Goal: Download file/media

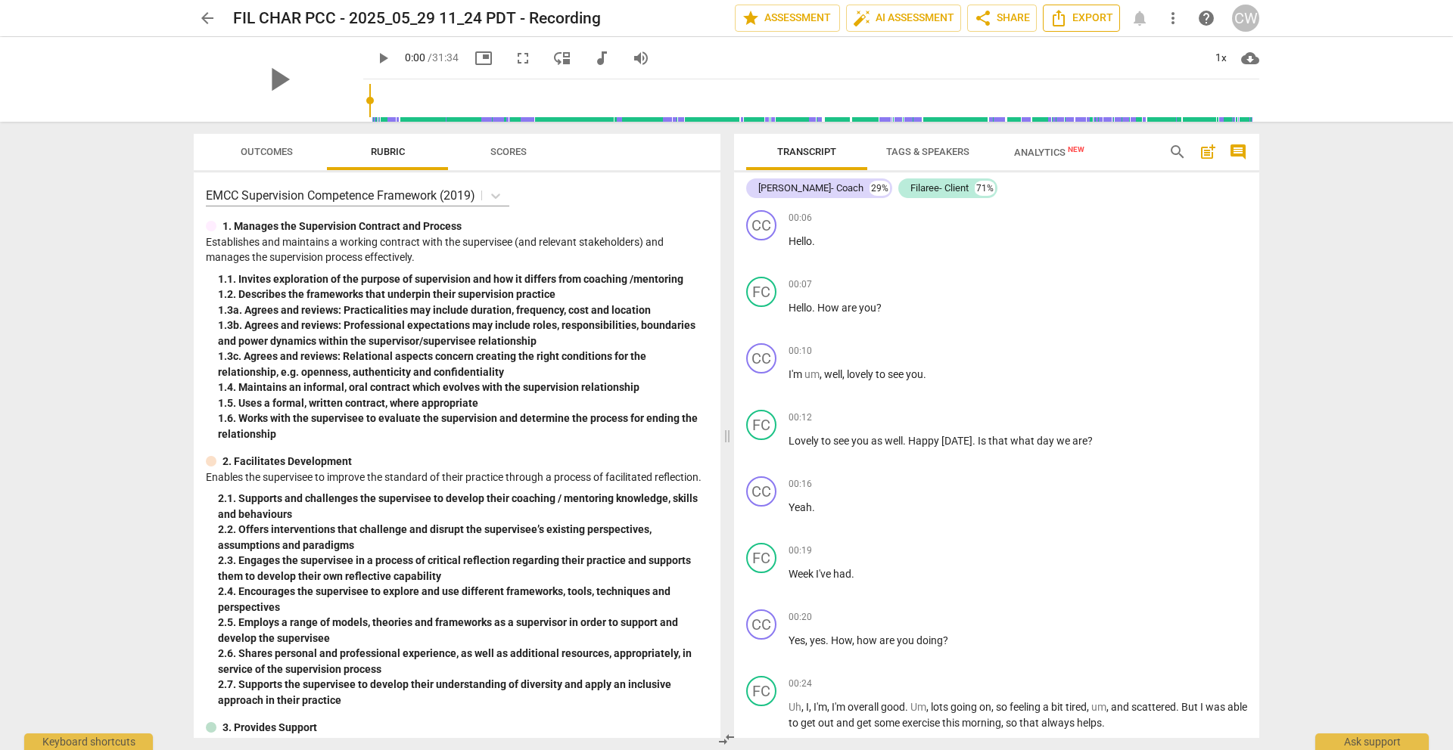
click at [1084, 22] on span "Export" at bounding box center [1081, 18] width 64 height 18
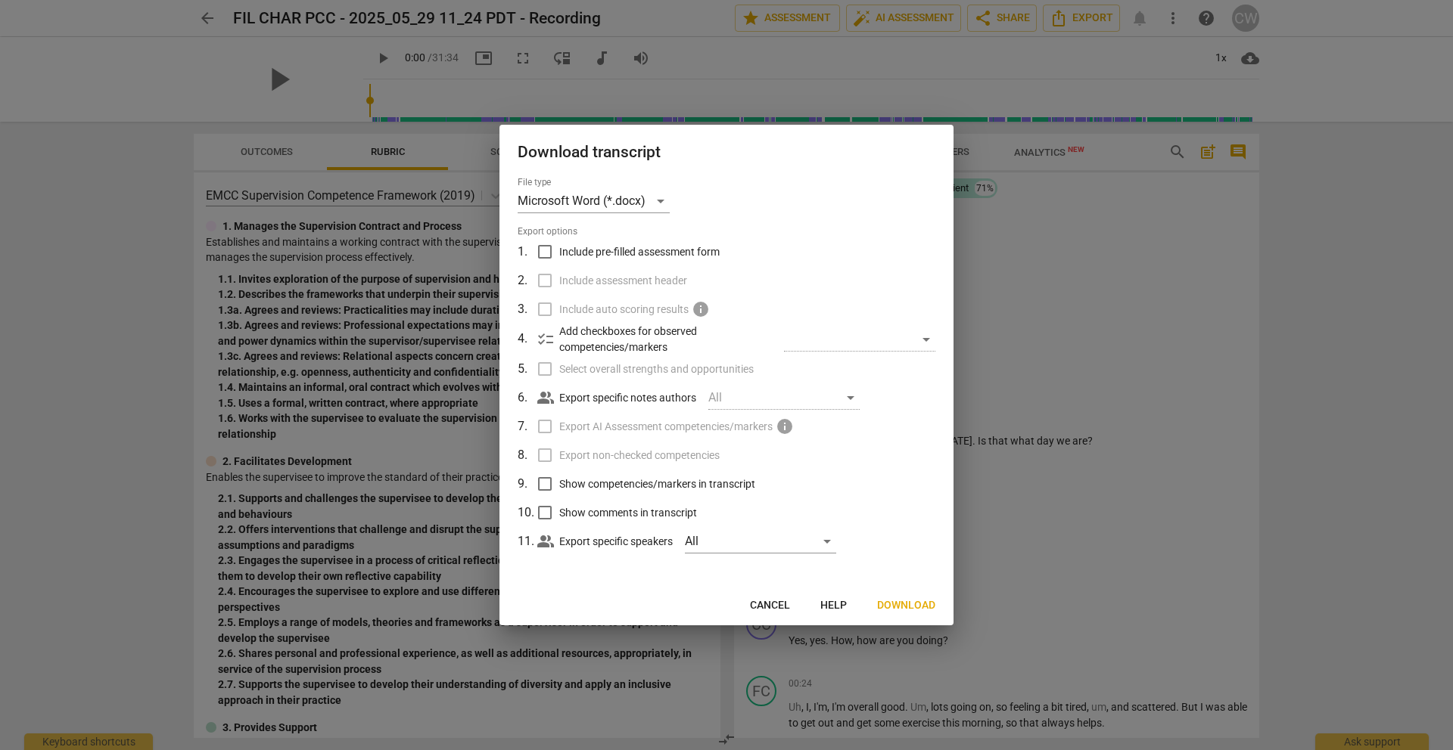
click at [897, 604] on span "Download" at bounding box center [906, 605] width 58 height 15
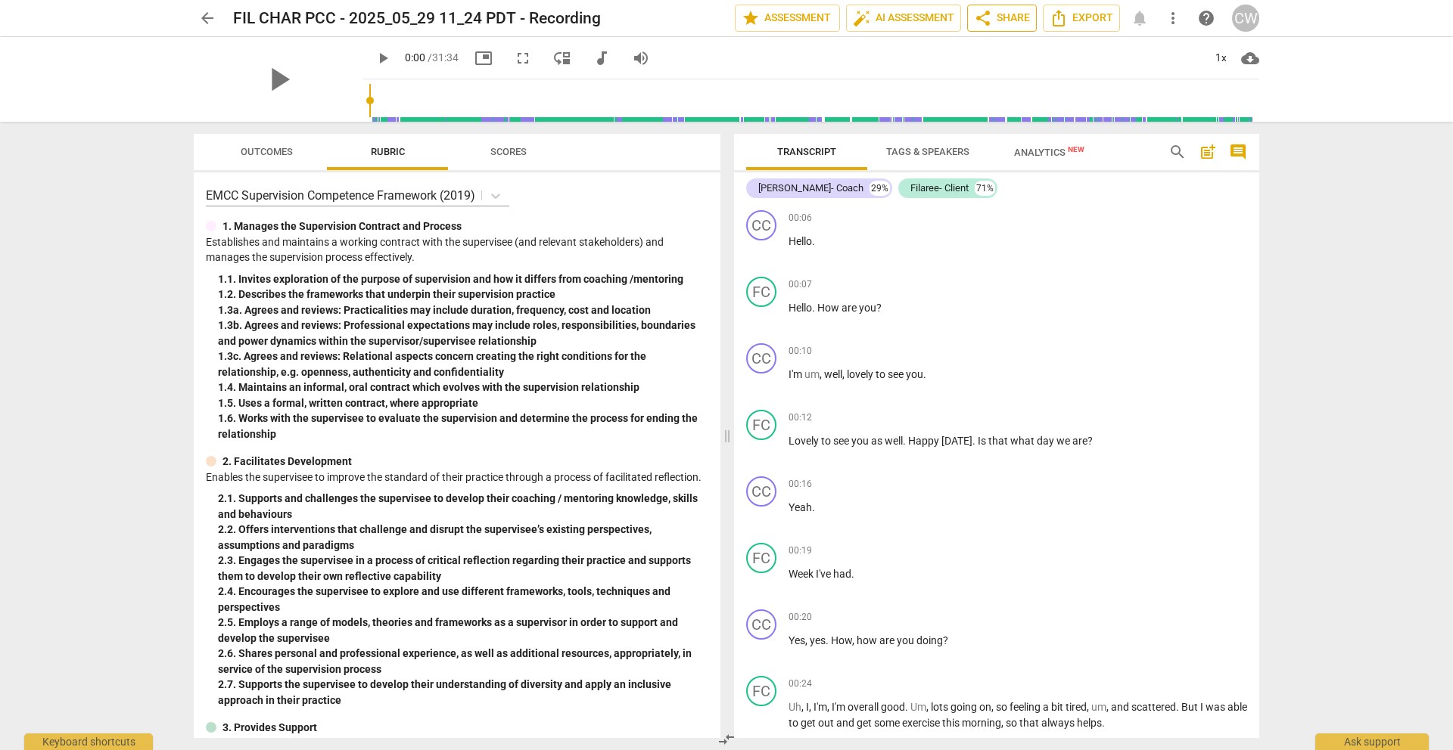
click at [1017, 19] on span "share Share" at bounding box center [1002, 18] width 56 height 18
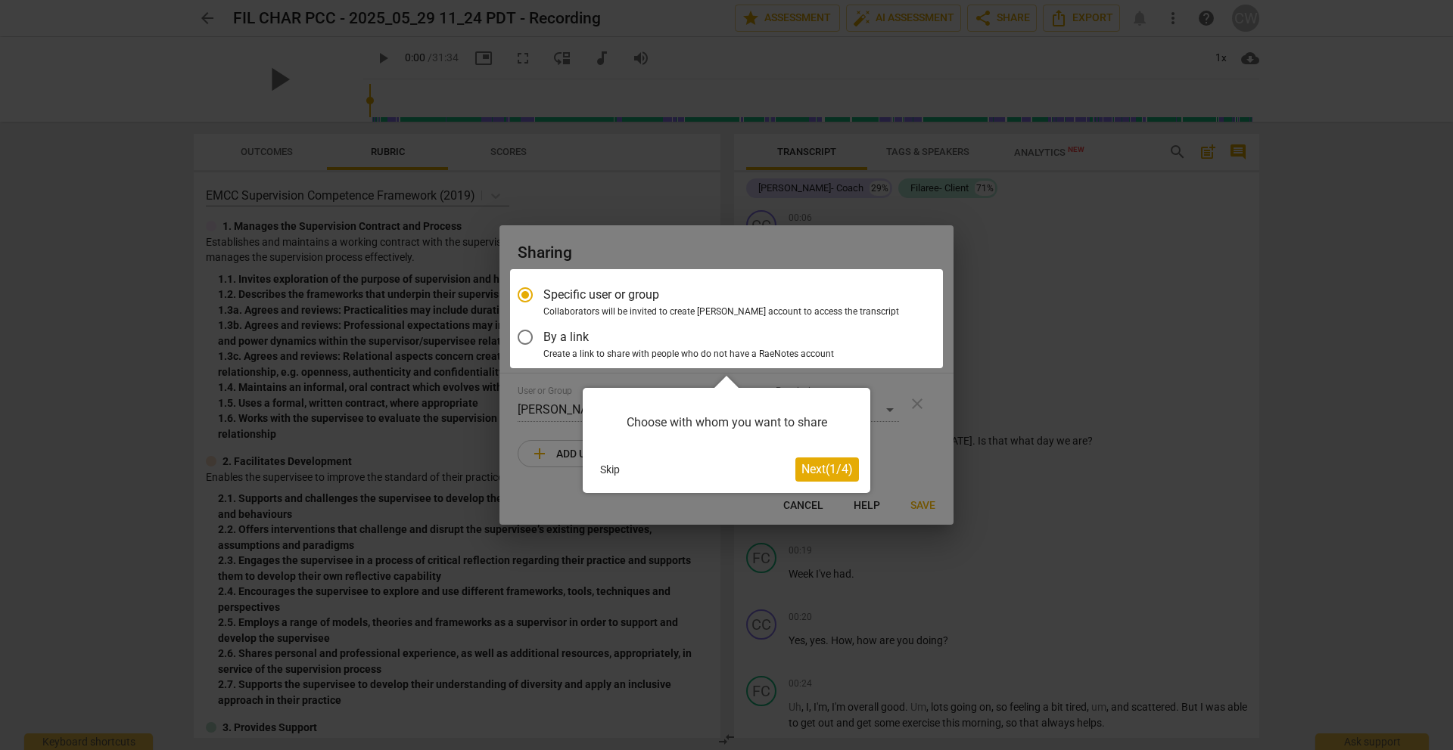
click at [525, 336] on div at bounding box center [726, 318] width 433 height 99
click at [815, 474] on span "Next ( 1 / 4 )" at bounding box center [826, 469] width 51 height 14
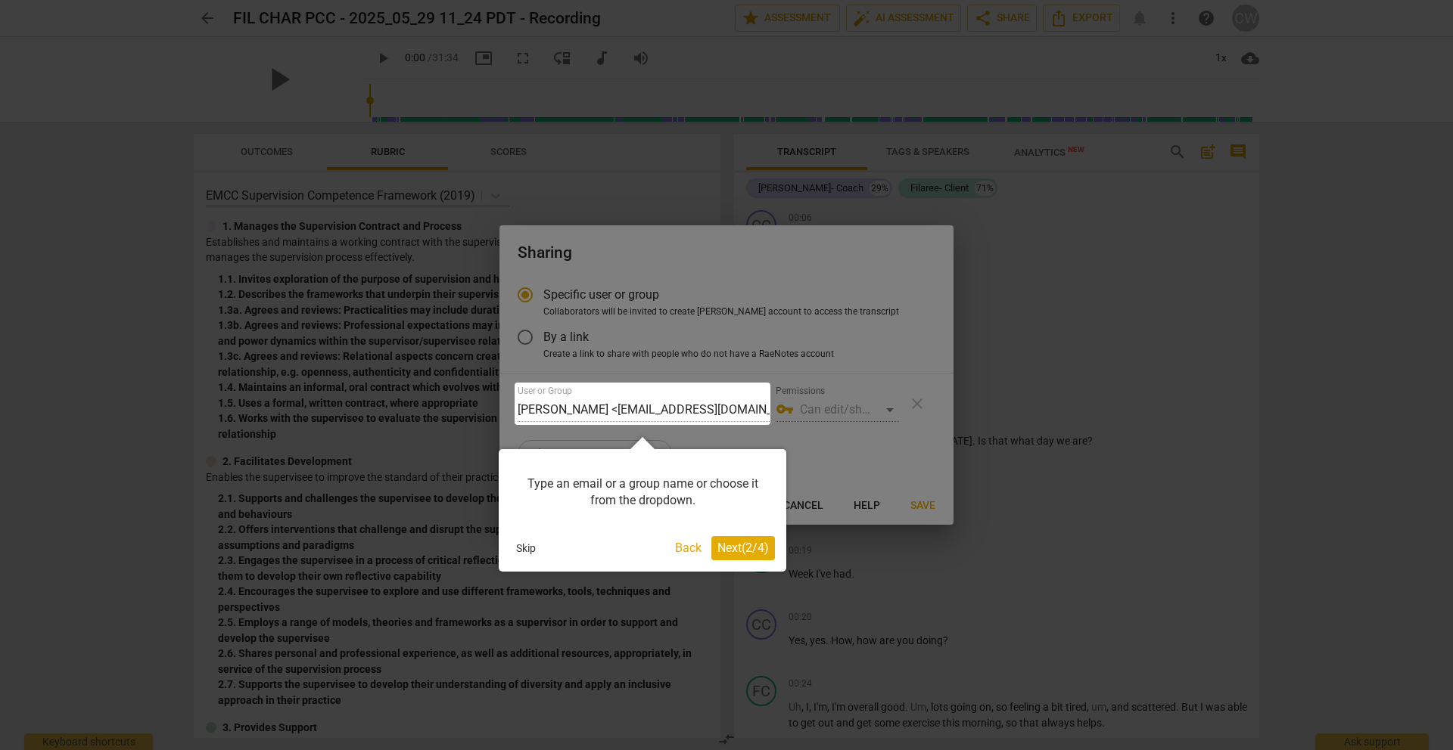
click at [744, 546] on span "Next ( 2 / 4 )" at bounding box center [742, 548] width 51 height 14
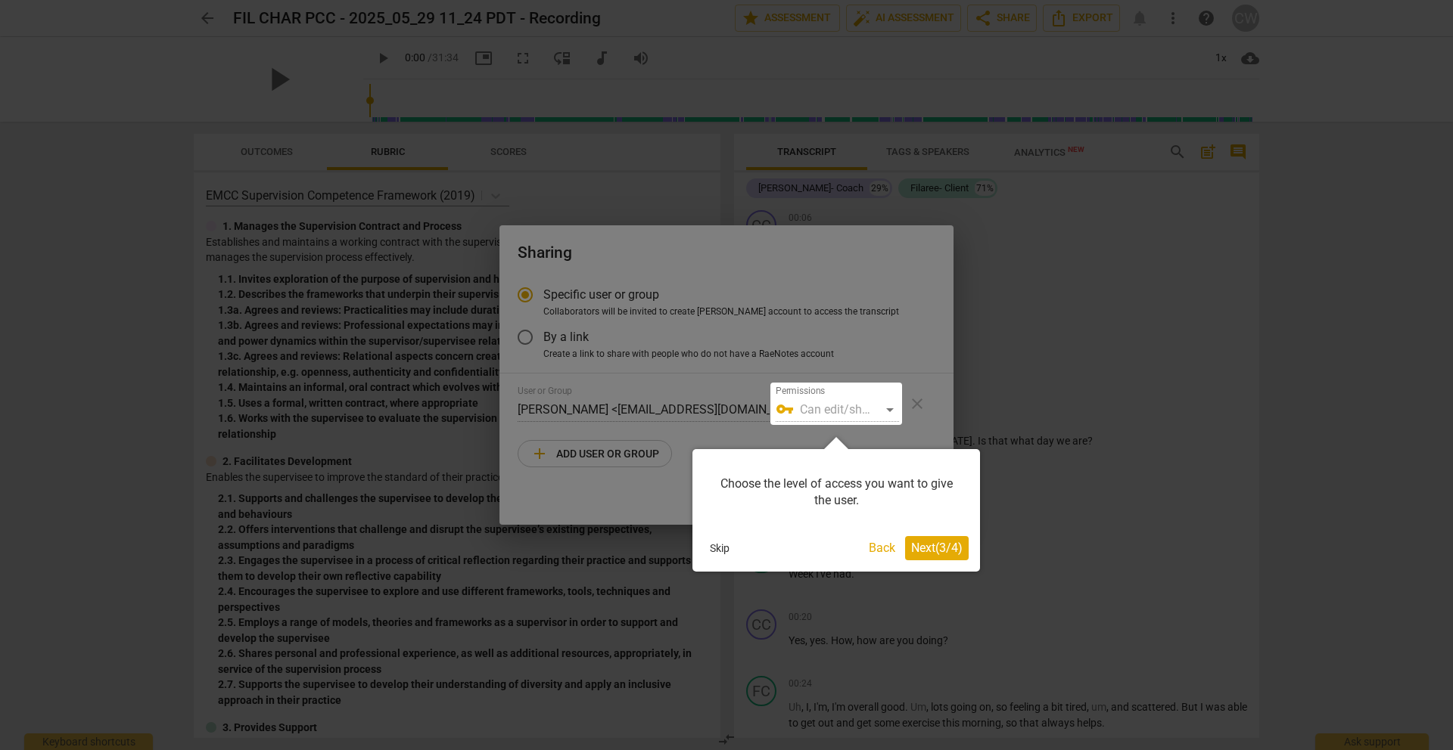
click at [927, 548] on span "Next ( 3 / 4 )" at bounding box center [936, 548] width 51 height 14
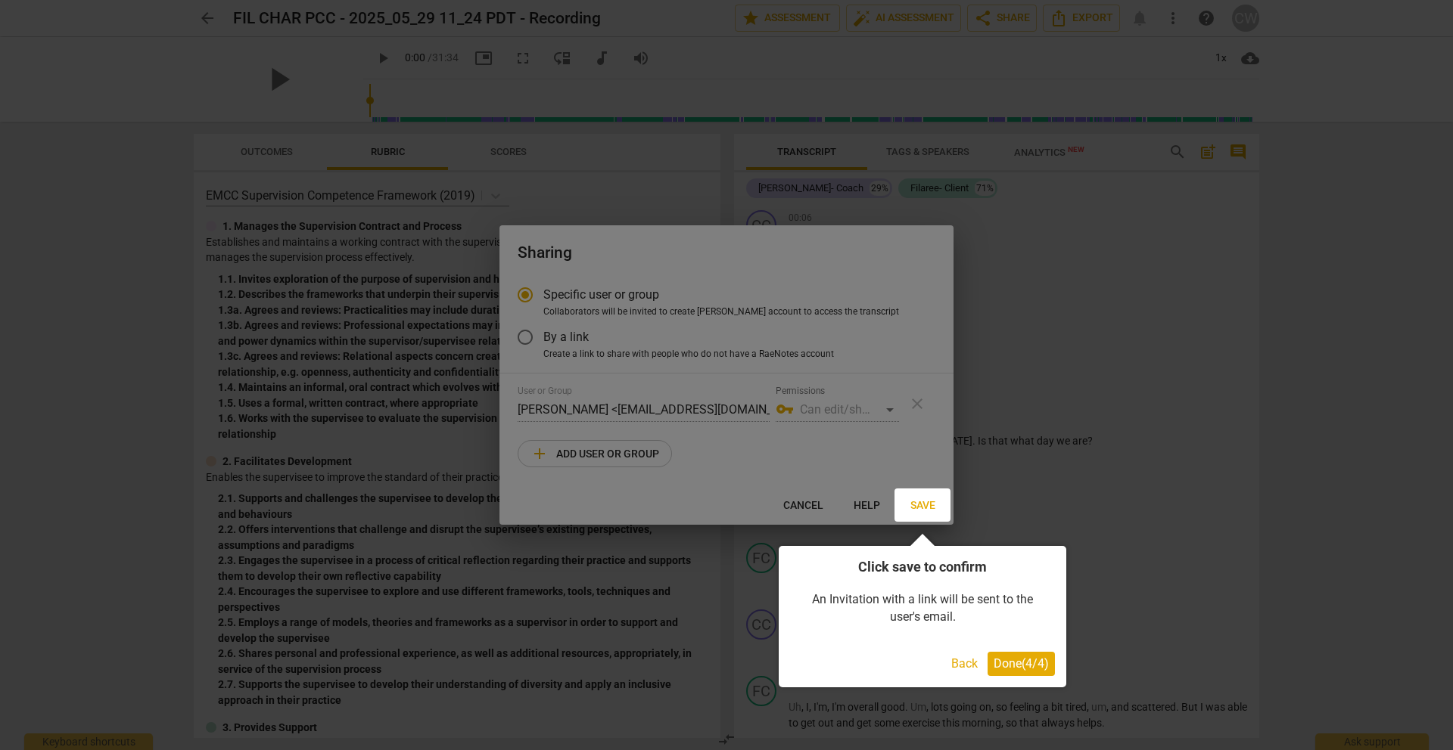
click at [1012, 666] on span "Done ( 4 / 4 )" at bounding box center [1020, 664] width 55 height 14
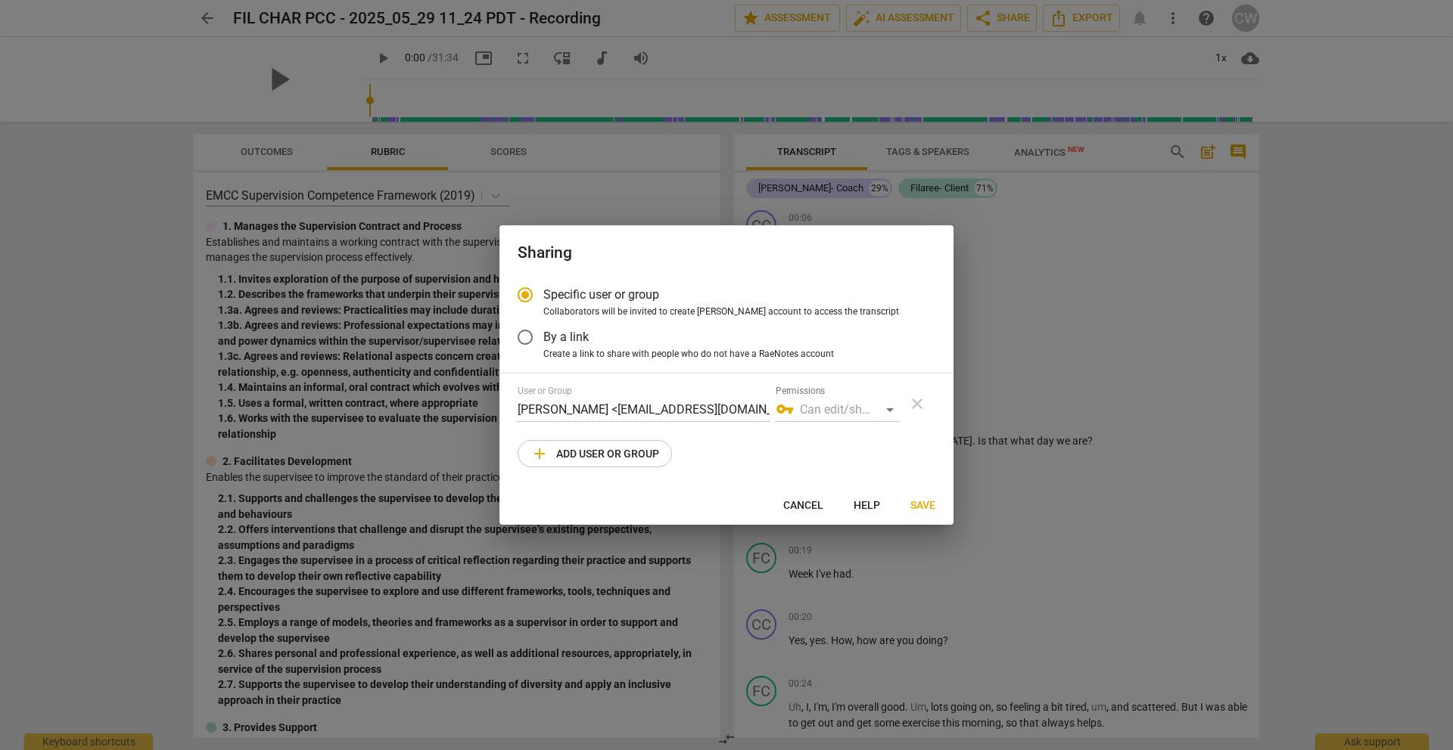
click at [813, 505] on span "Cancel" at bounding box center [803, 506] width 40 height 15
radio input "false"
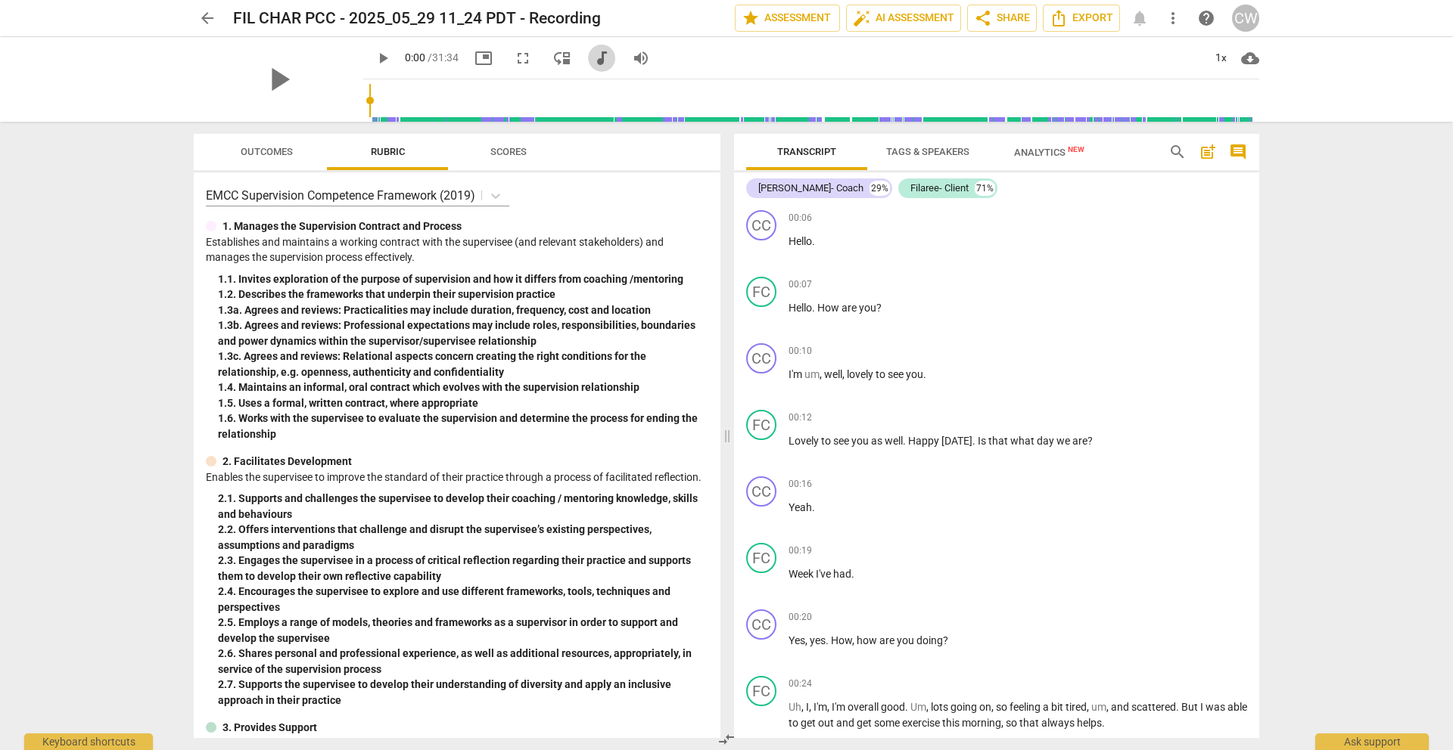
click at [592, 61] on span "audiotrack" at bounding box center [601, 58] width 18 height 18
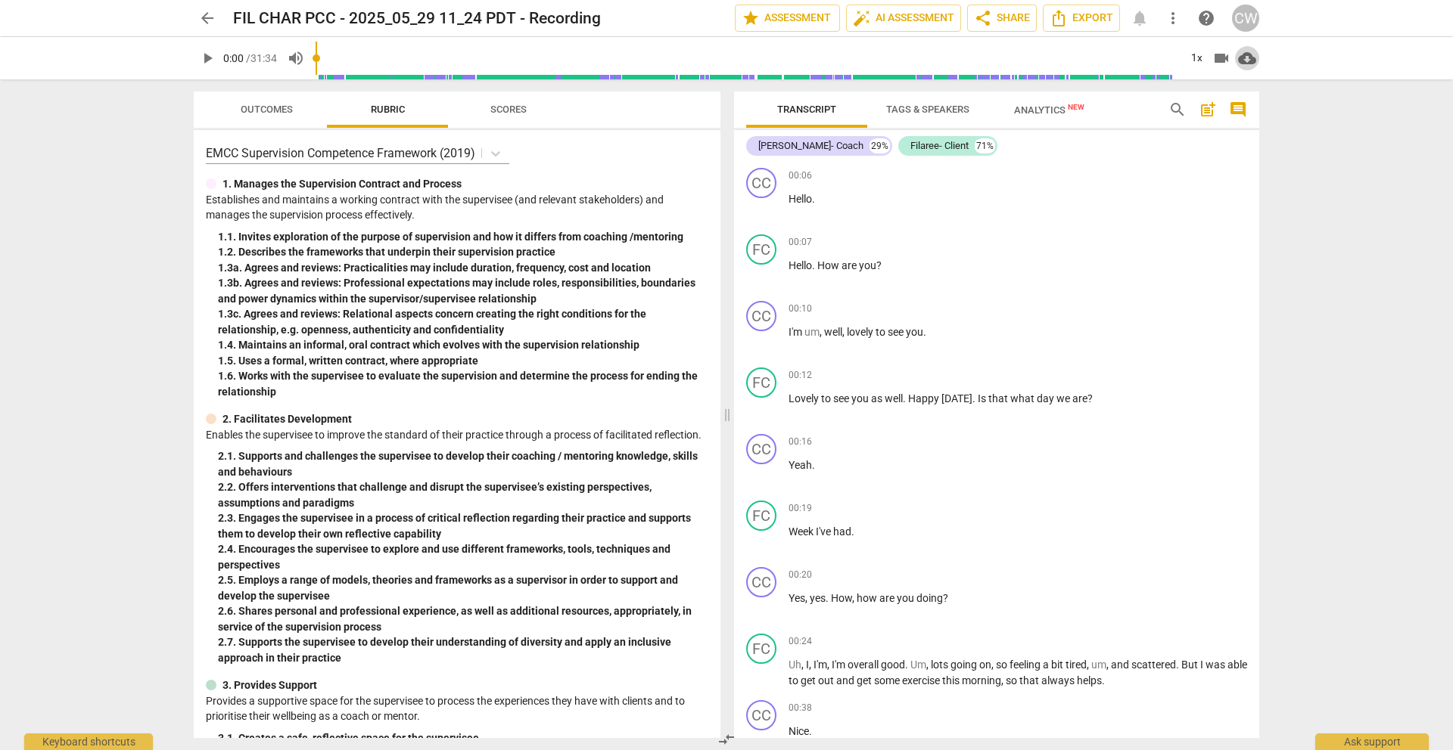
click at [1247, 57] on span "cloud_download" at bounding box center [1247, 58] width 18 height 18
click at [1264, 59] on li "Download audio" at bounding box center [1291, 58] width 112 height 36
